Goal: Task Accomplishment & Management: Use online tool/utility

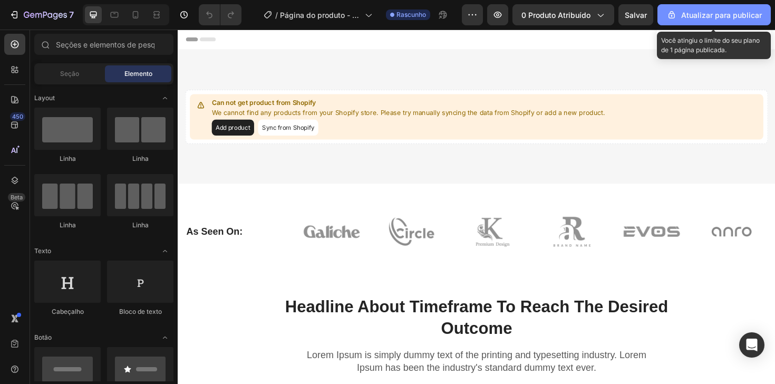
click at [705, 11] on font "Atualizar para publicar" at bounding box center [721, 15] width 81 height 9
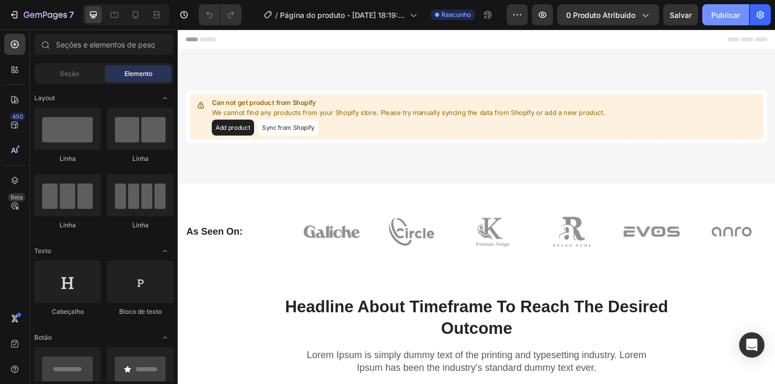
click at [727, 15] on font "Publicar" at bounding box center [725, 15] width 29 height 9
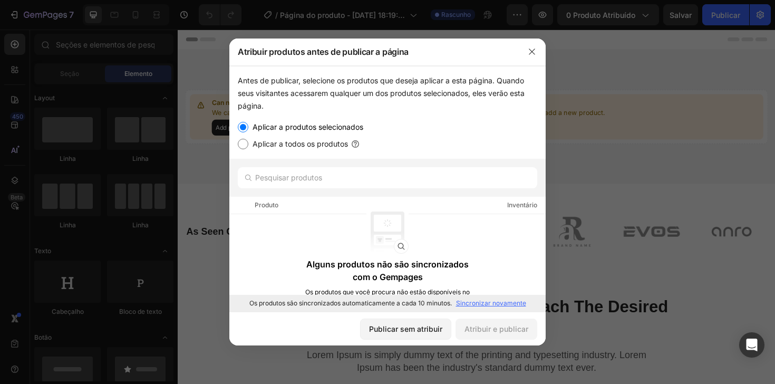
click at [329, 143] on font "Aplicar a todos os produtos" at bounding box center [299, 143] width 95 height 9
click at [248, 143] on input "Aplicar a todos os produtos" at bounding box center [243, 144] width 11 height 11
radio input "true"
click at [303, 132] on label "Aplicar a produtos selecionados" at bounding box center [305, 127] width 115 height 13
click at [248, 132] on input "Aplicar a produtos selecionados" at bounding box center [243, 127] width 11 height 11
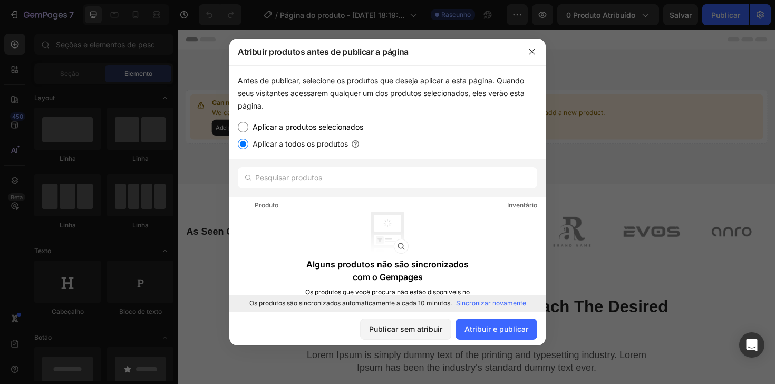
radio input "true"
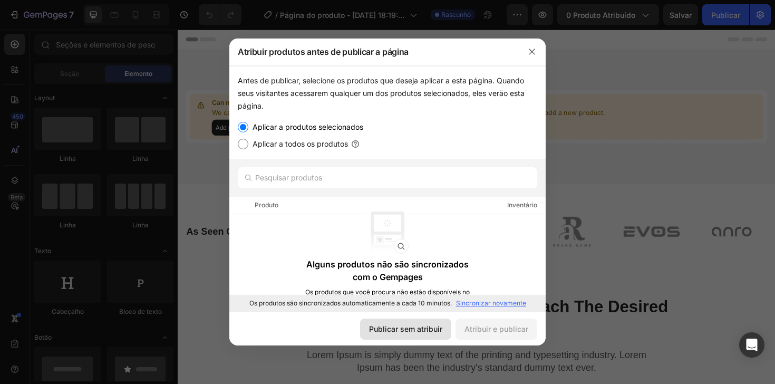
click at [401, 324] on font "Publicar sem atribuir" at bounding box center [405, 328] width 73 height 9
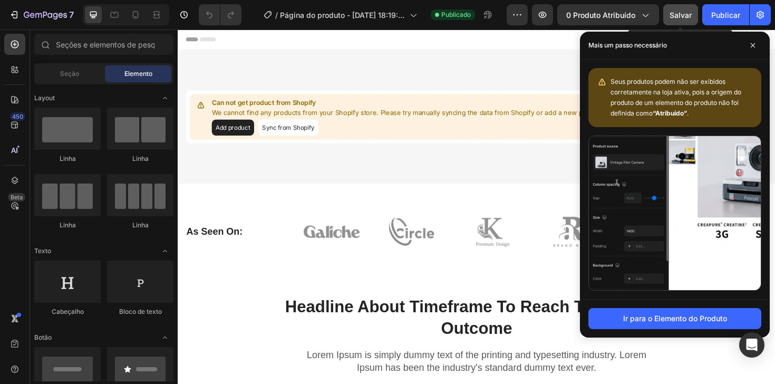
click at [686, 12] on font "Salvar" at bounding box center [680, 15] width 22 height 9
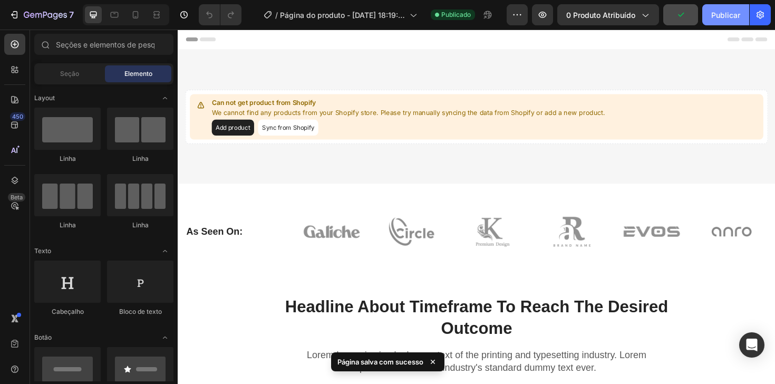
click at [732, 20] on font "Publicar" at bounding box center [725, 14] width 29 height 11
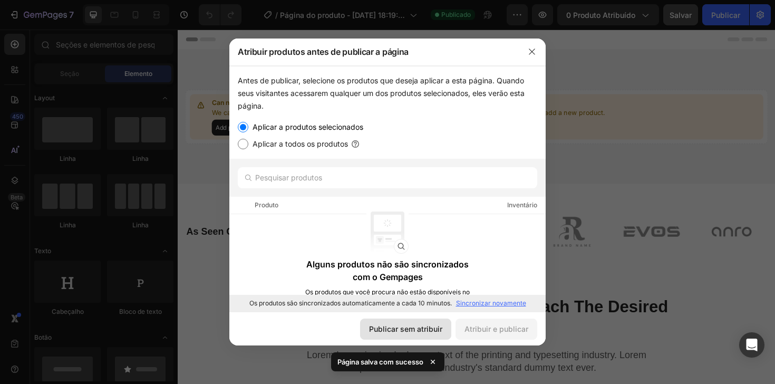
click at [379, 333] on font "Publicar sem atribuir" at bounding box center [405, 328] width 73 height 9
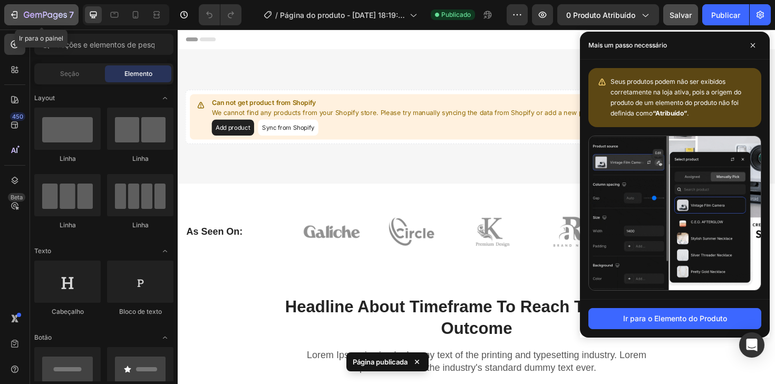
click at [44, 24] on button "7" at bounding box center [41, 14] width 74 height 21
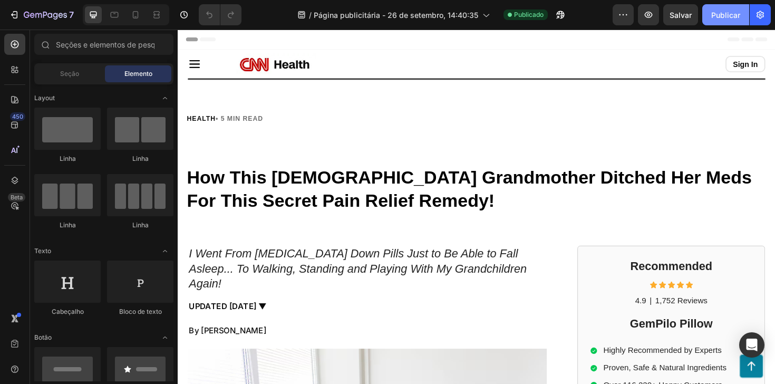
click at [710, 21] on button "Publicar" at bounding box center [725, 14] width 47 height 21
